Goal: Task Accomplishment & Management: Use online tool/utility

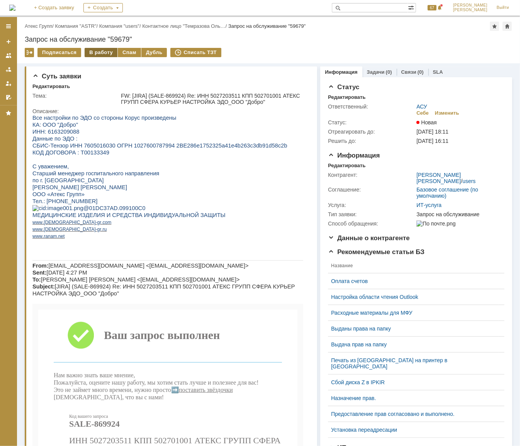
click at [104, 55] on div "В работу" at bounding box center [101, 52] width 33 height 9
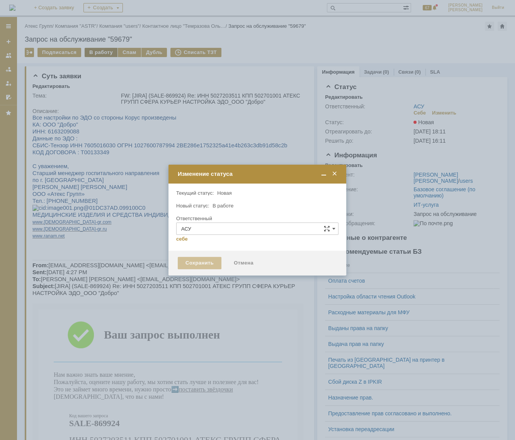
type input "[PERSON_NAME]"
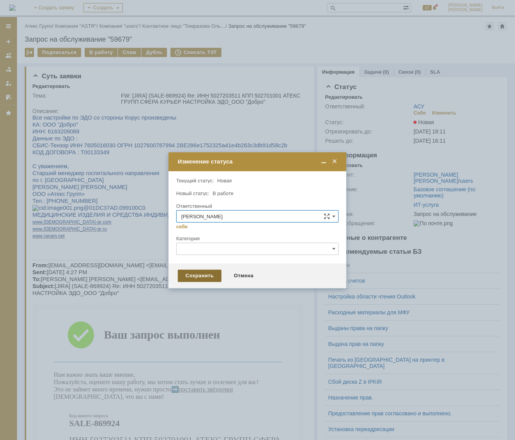
click at [189, 274] on div "Сохранить" at bounding box center [200, 276] width 44 height 12
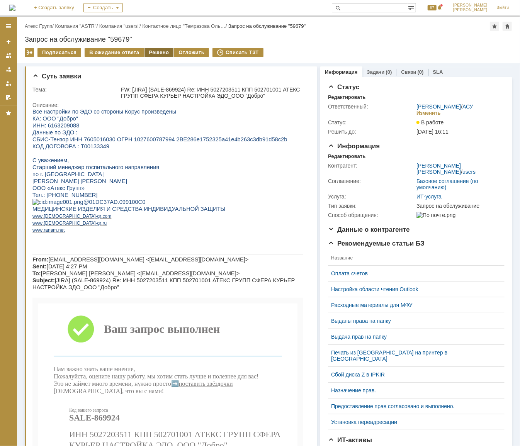
click at [156, 49] on div "Решено" at bounding box center [158, 52] width 29 height 9
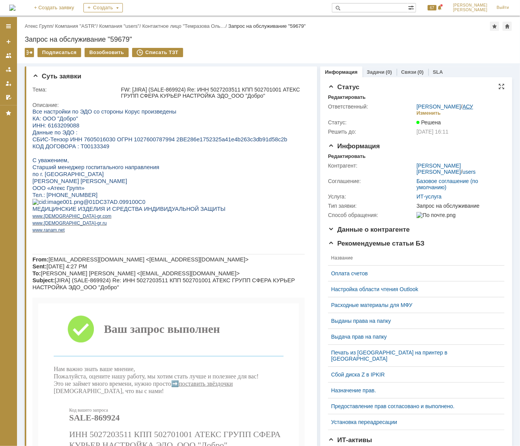
click at [465, 107] on link "АСУ" at bounding box center [467, 106] width 11 height 6
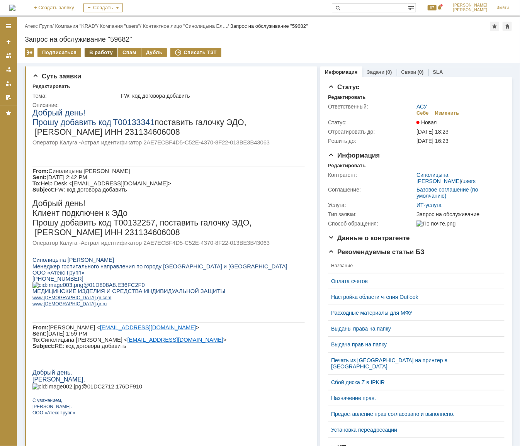
click at [95, 53] on div "В работу" at bounding box center [101, 52] width 33 height 9
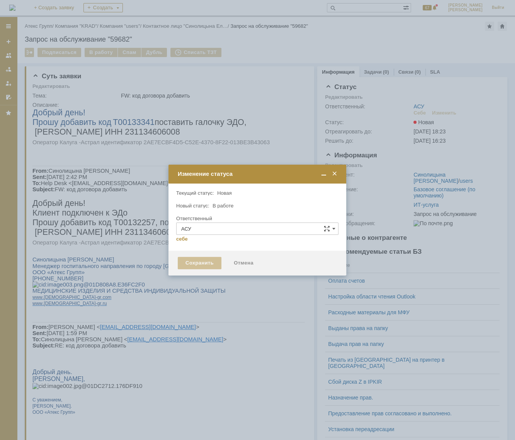
type input "[PERSON_NAME]"
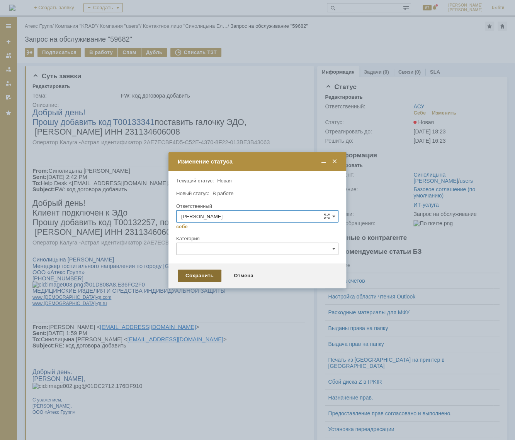
click at [196, 276] on div "Сохранить" at bounding box center [200, 276] width 44 height 12
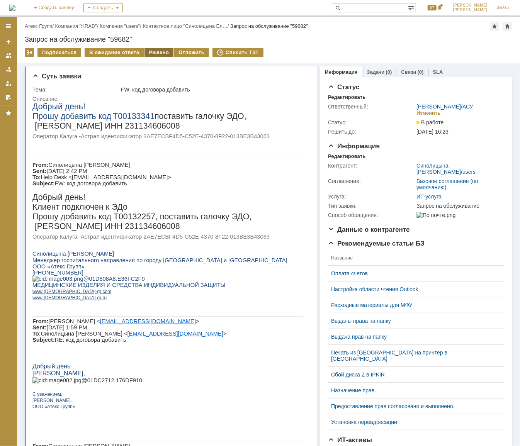
click at [158, 53] on div "Решено" at bounding box center [158, 52] width 29 height 9
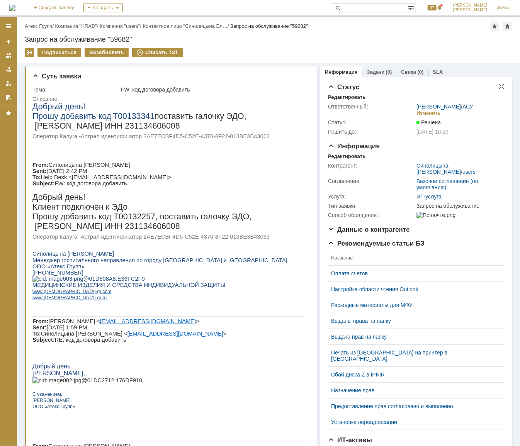
click at [464, 107] on link "АСУ" at bounding box center [467, 106] width 11 height 6
